Goal: Find contact information: Find contact information

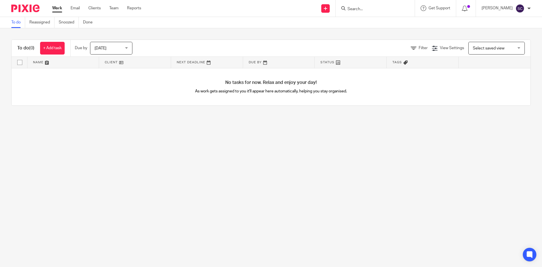
click at [350, 12] on div at bounding box center [375, 8] width 79 height 17
click at [370, 7] on input "Search" at bounding box center [372, 9] width 51 height 5
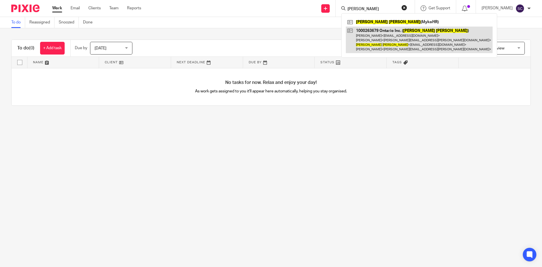
type input "kate reeve"
click at [375, 38] on link at bounding box center [419, 40] width 147 height 27
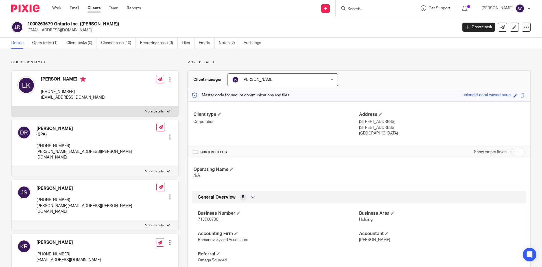
click at [217, 217] on p "713760700" at bounding box center [278, 219] width 161 height 6
click at [217, 218] on p "713760700" at bounding box center [278, 219] width 161 height 6
click at [217, 220] on p "713760700" at bounding box center [278, 219] width 161 height 6
click at [217, 220] on span "713760700" at bounding box center [208, 219] width 20 height 4
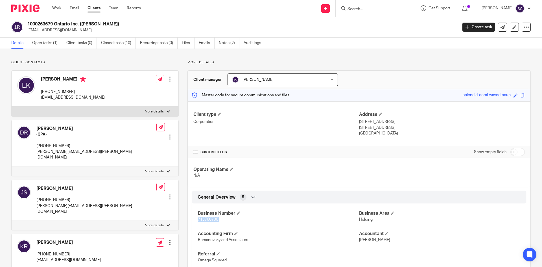
click at [216, 220] on span "713760700" at bounding box center [208, 219] width 20 height 4
click at [213, 219] on span "713760700" at bounding box center [208, 219] width 20 height 4
